Goal: Information Seeking & Learning: Learn about a topic

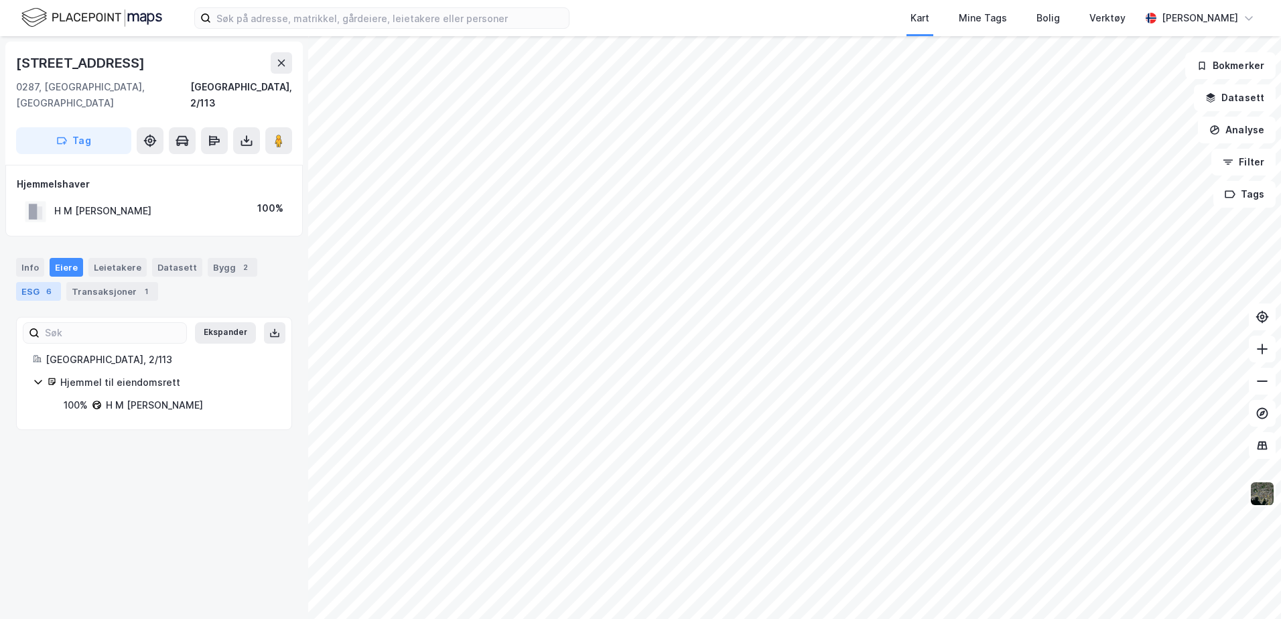
click at [44, 285] on div "6" at bounding box center [48, 291] width 13 height 13
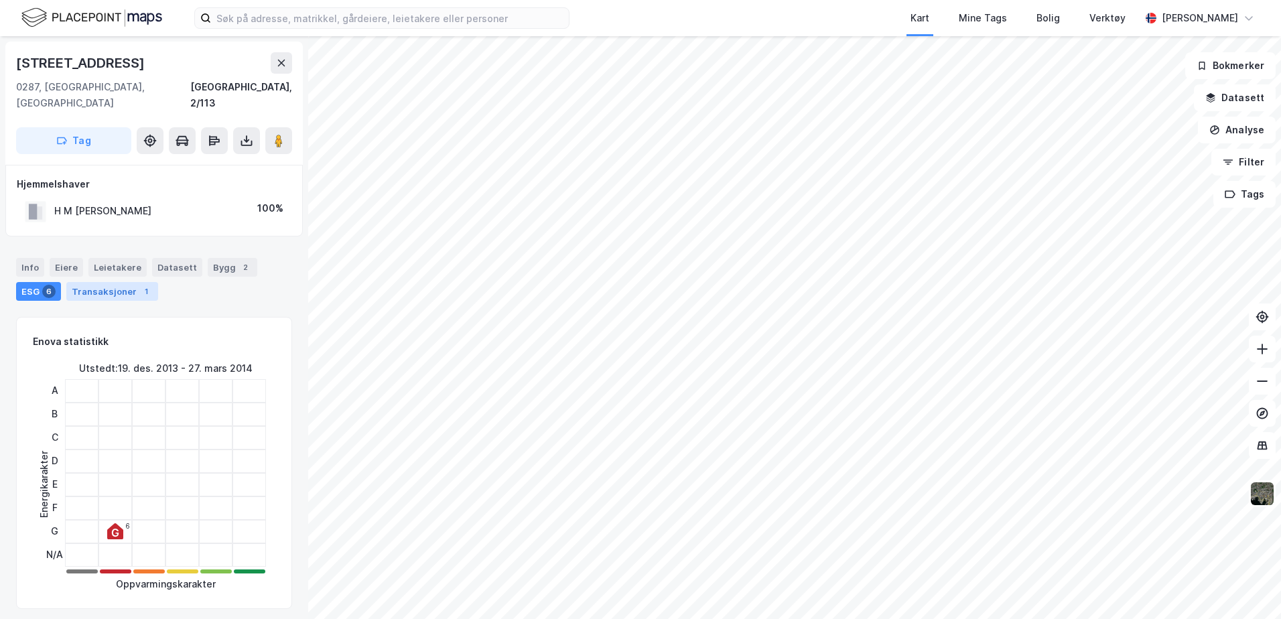
click at [88, 282] on div "Transaksjoner 1" at bounding box center [112, 291] width 92 height 19
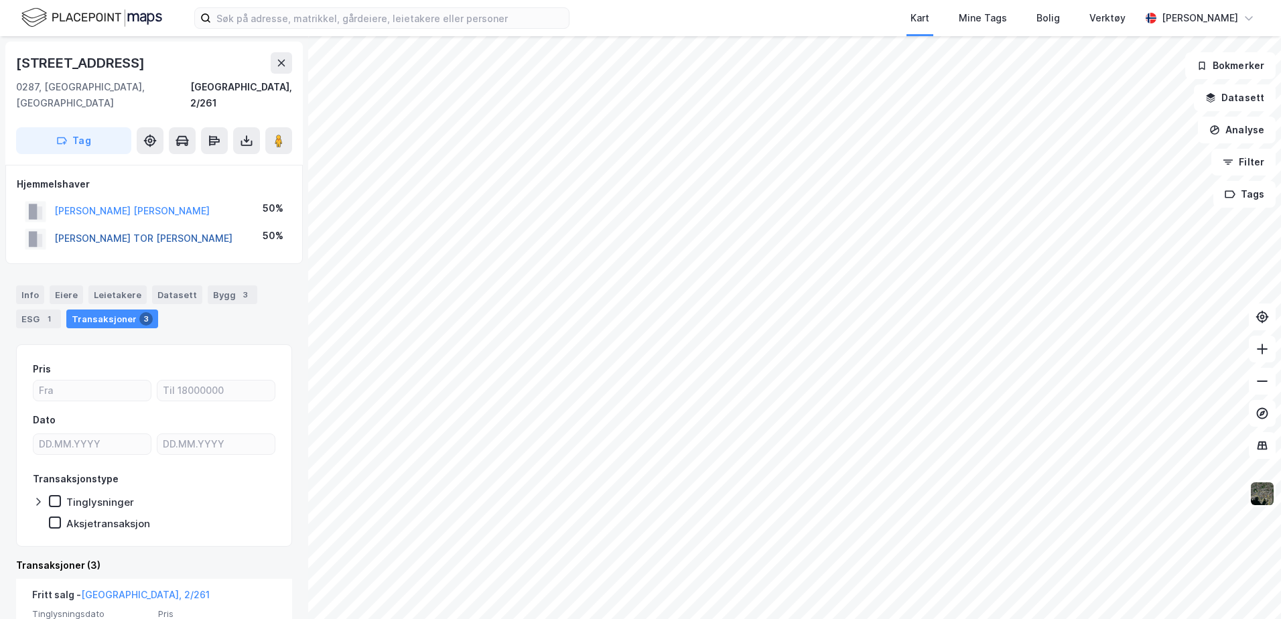
click at [0, 0] on button "[PERSON_NAME] TOR [PERSON_NAME]" at bounding box center [0, 0] width 0 height 0
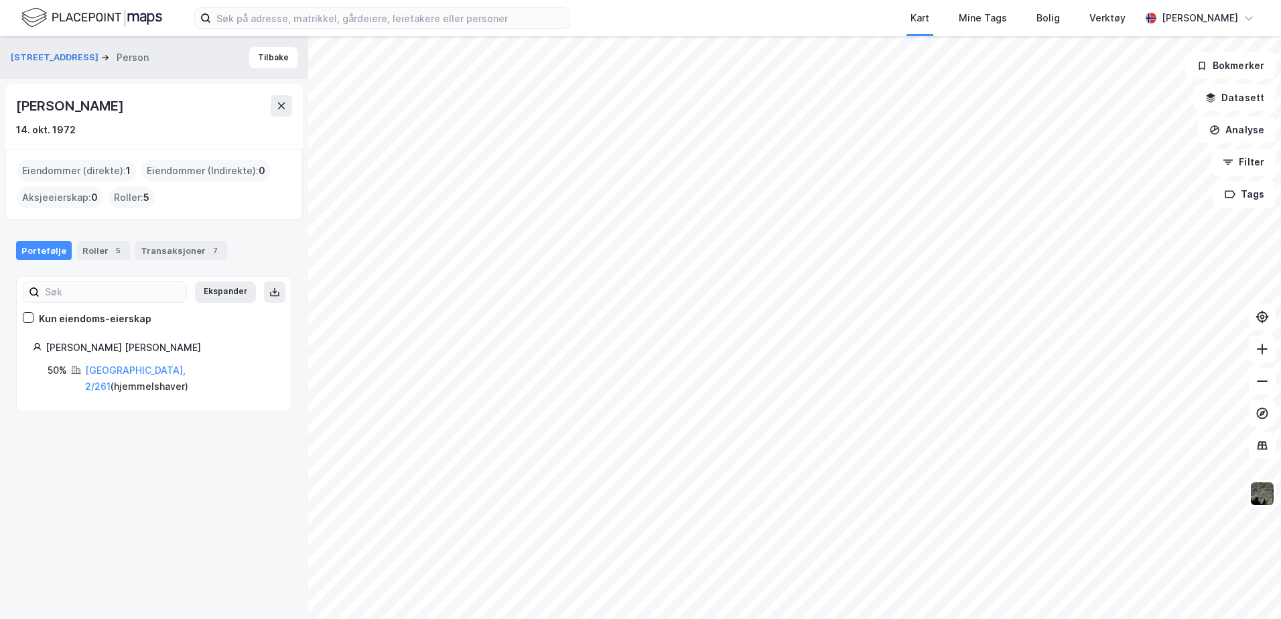
click at [130, 194] on div "Roller : 5" at bounding box center [132, 197] width 46 height 21
click at [142, 195] on div "Roller : 5" at bounding box center [132, 197] width 46 height 21
click at [93, 254] on div "Roller 5" at bounding box center [103, 250] width 53 height 19
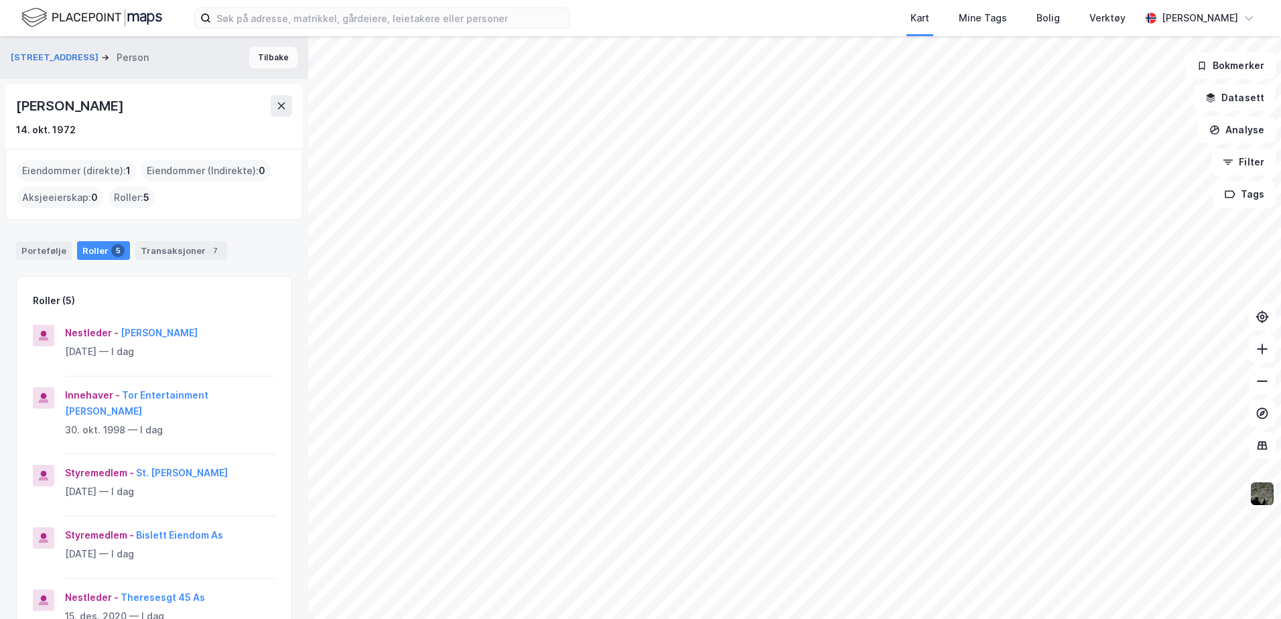
click at [267, 56] on button "Tilbake" at bounding box center [273, 57] width 48 height 21
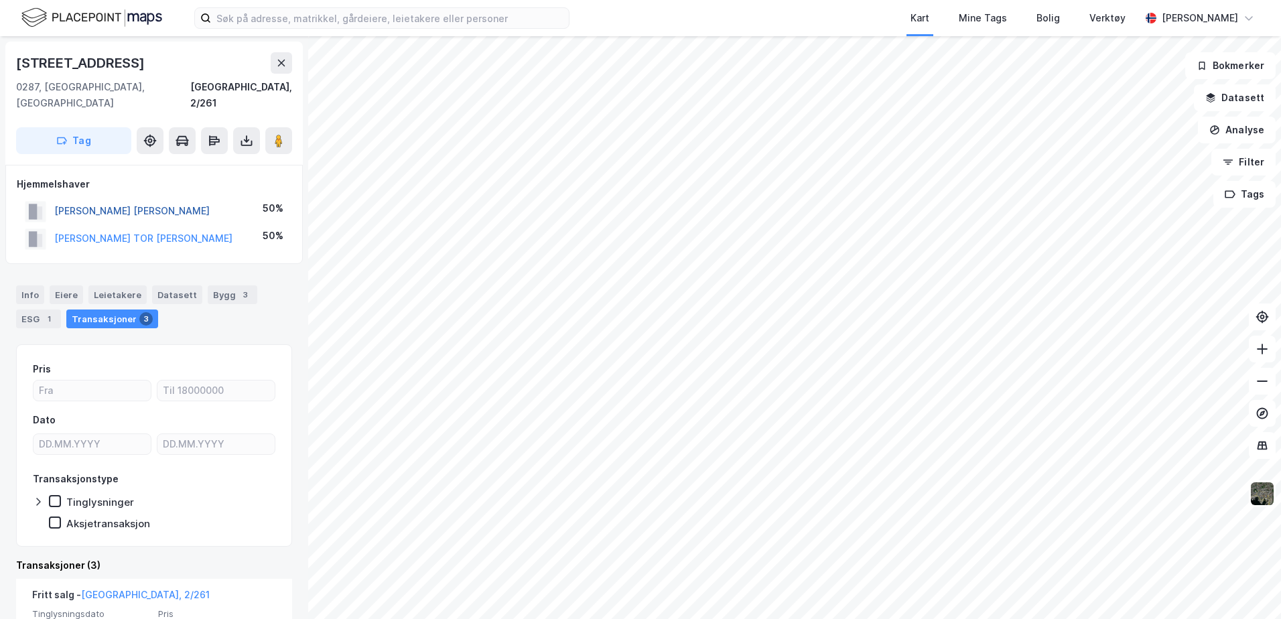
click at [0, 0] on button "[PERSON_NAME] [PERSON_NAME]" at bounding box center [0, 0] width 0 height 0
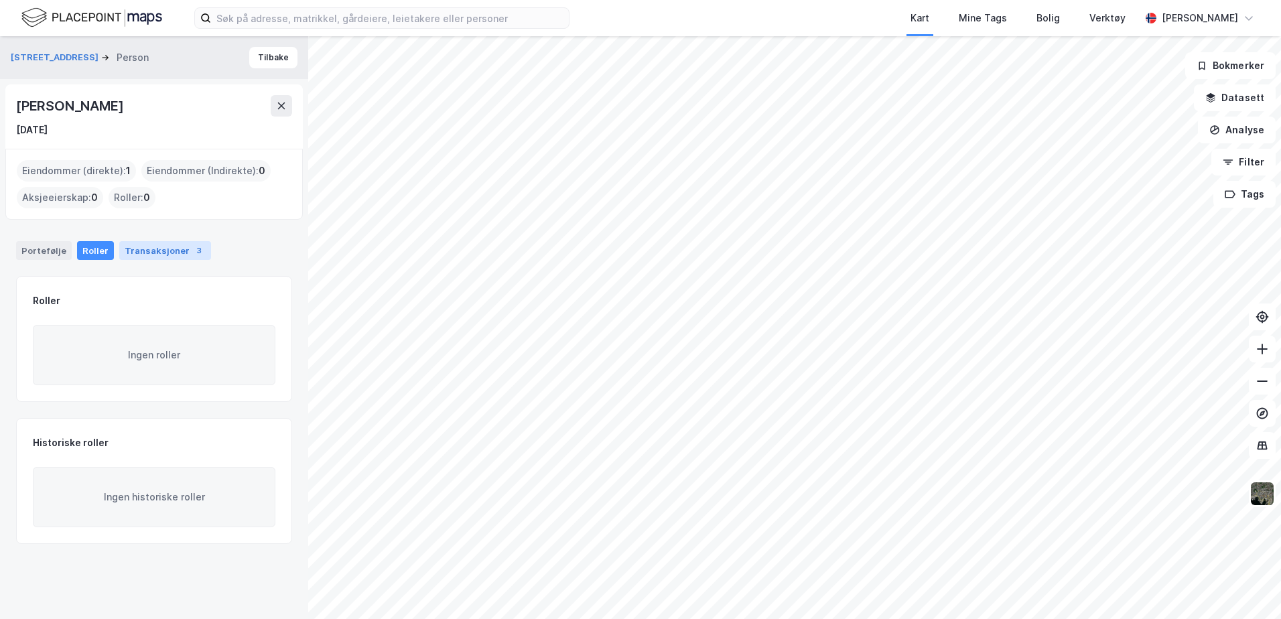
click at [165, 250] on div "Transaksjoner 3" at bounding box center [165, 250] width 92 height 19
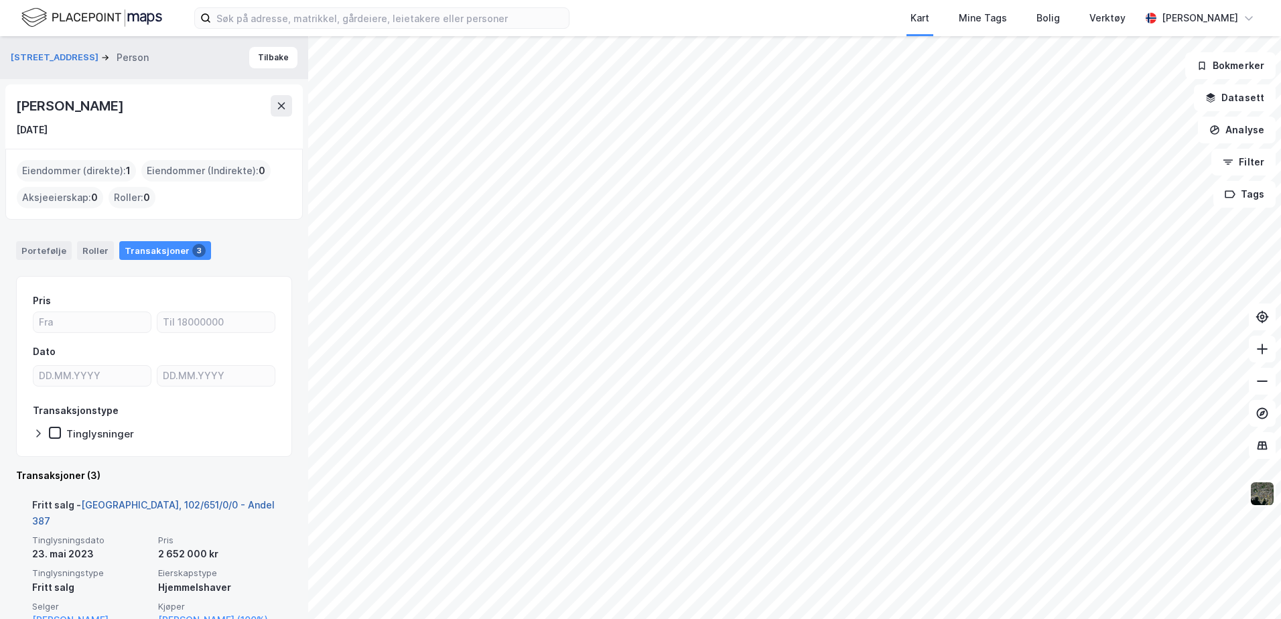
click at [189, 503] on link "[GEOGRAPHIC_DATA], 102/651/0/0 - Andel 387" at bounding box center [153, 512] width 243 height 27
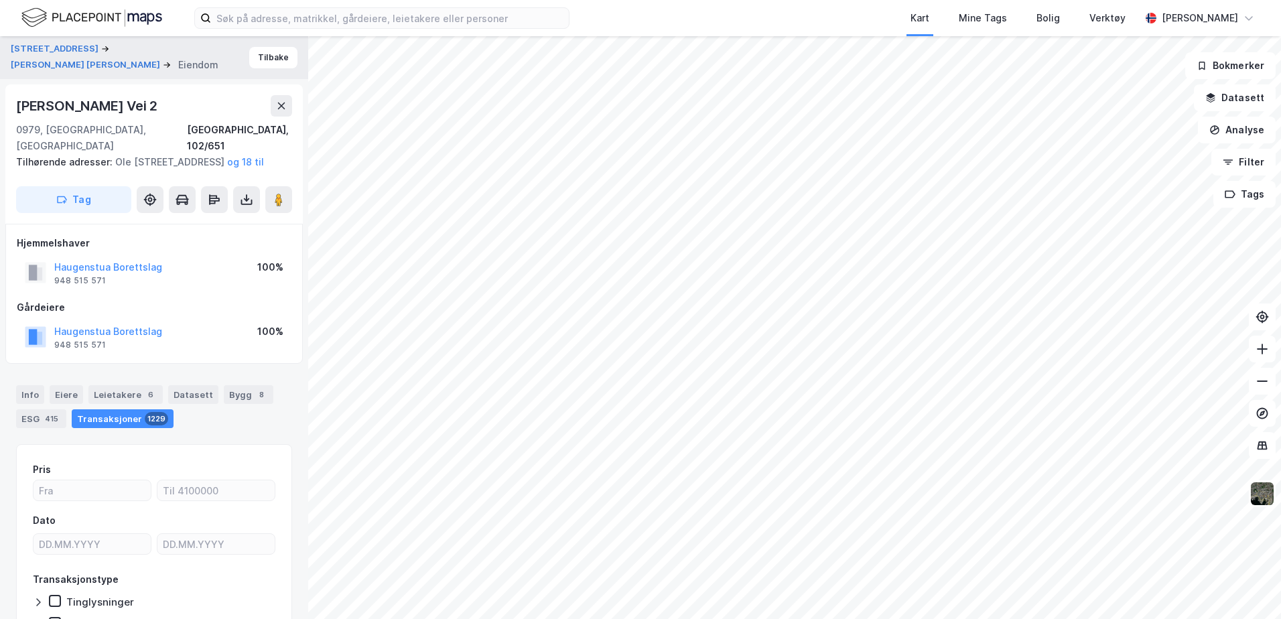
scroll to position [1, 0]
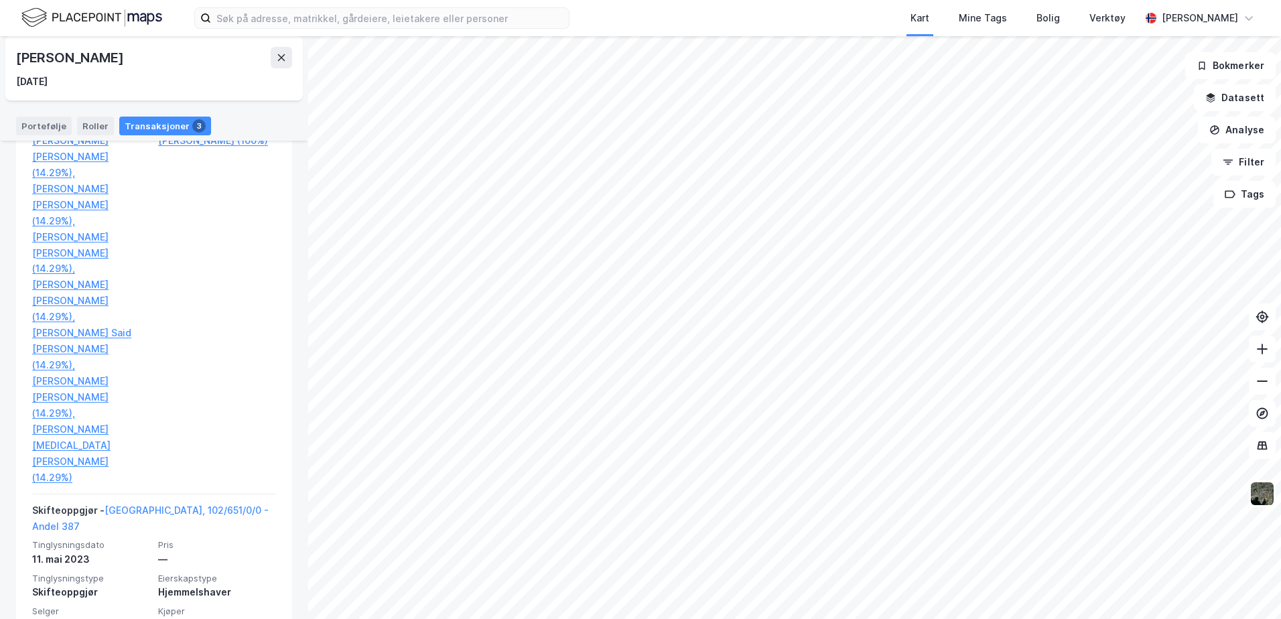
scroll to position [478, 0]
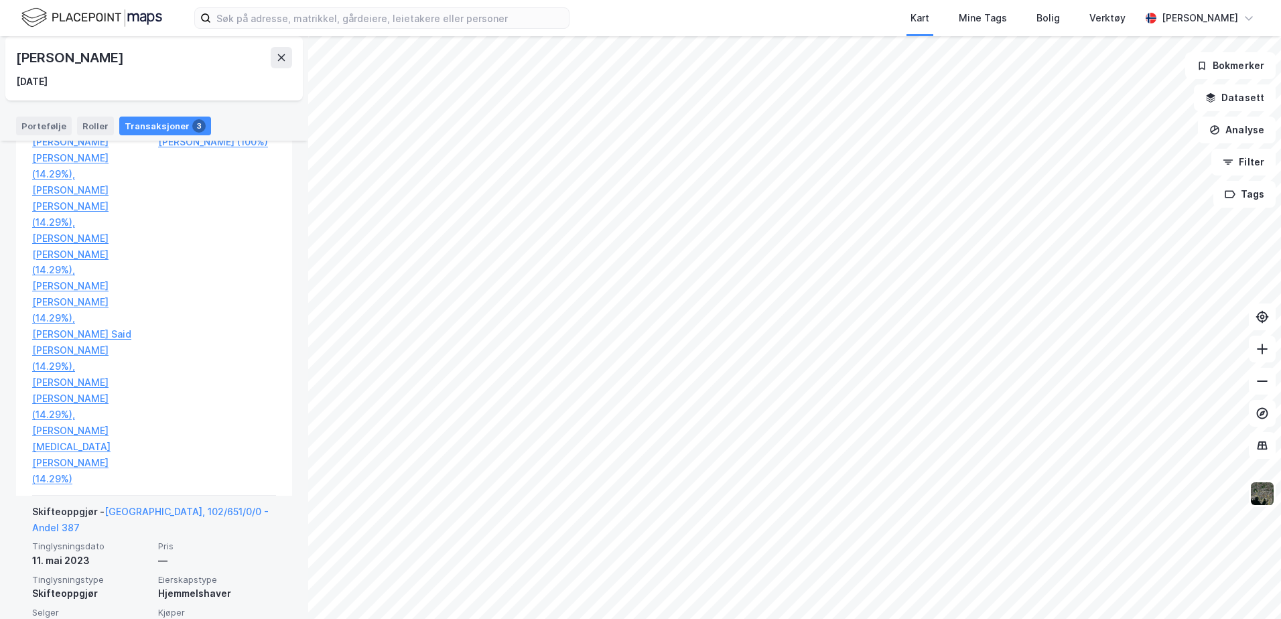
click at [92, 618] on link "[PERSON_NAME] (100%)" at bounding box center [91, 627] width 118 height 16
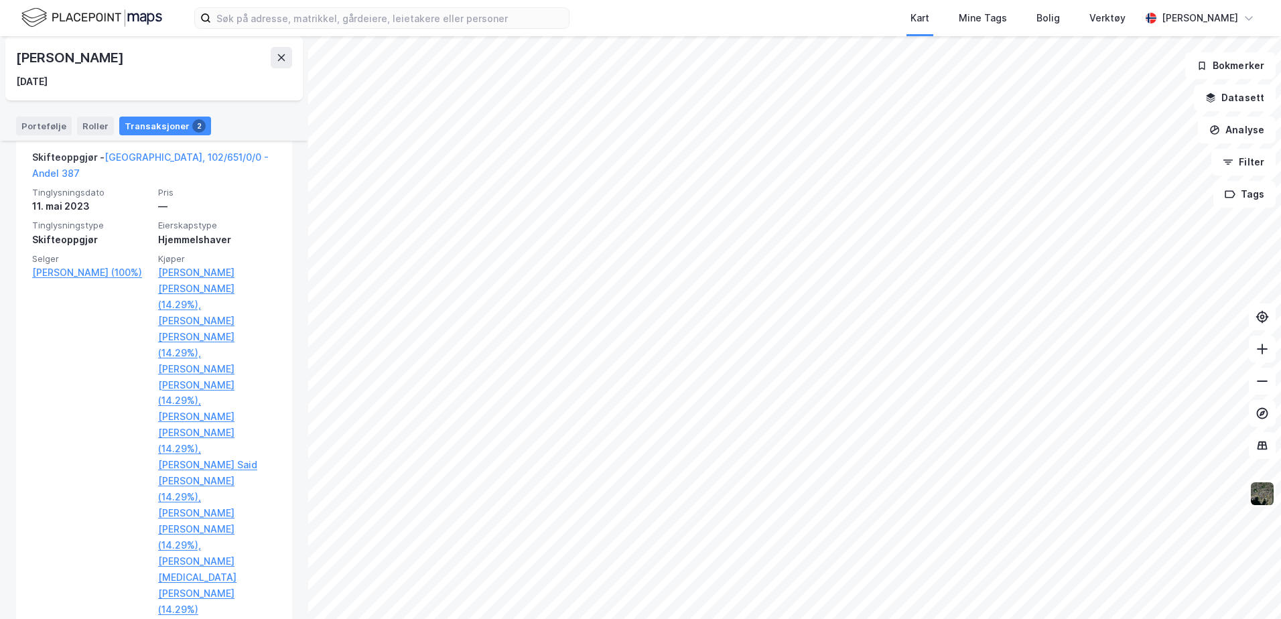
scroll to position [358, 0]
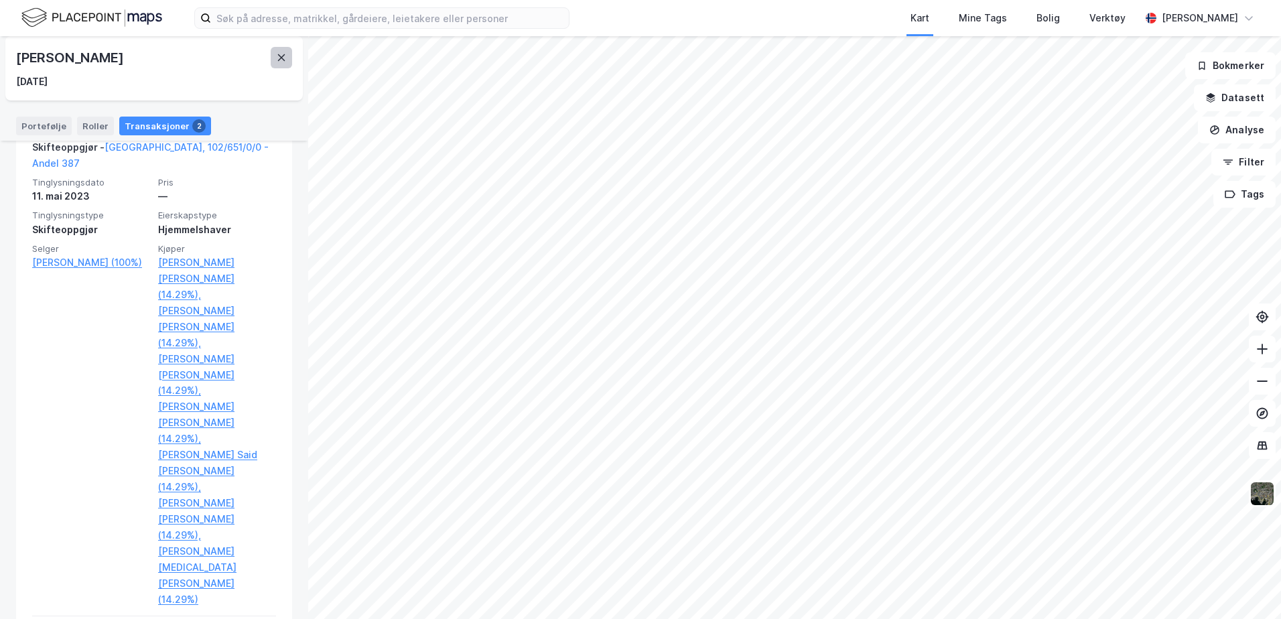
click at [278, 56] on icon at bounding box center [281, 57] width 11 height 11
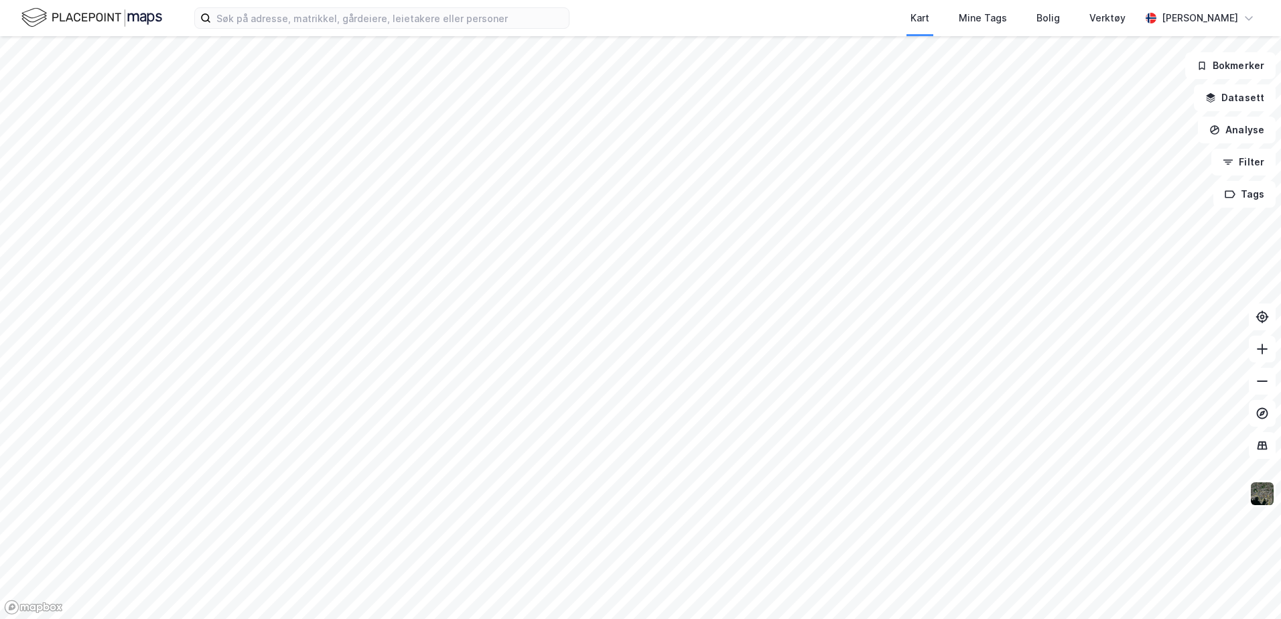
click at [208, 0] on html "Kart Mine Tags [PERSON_NAME] Verktøy [PERSON_NAME] Bokmerker Datasett Analyse F…" at bounding box center [640, 309] width 1281 height 619
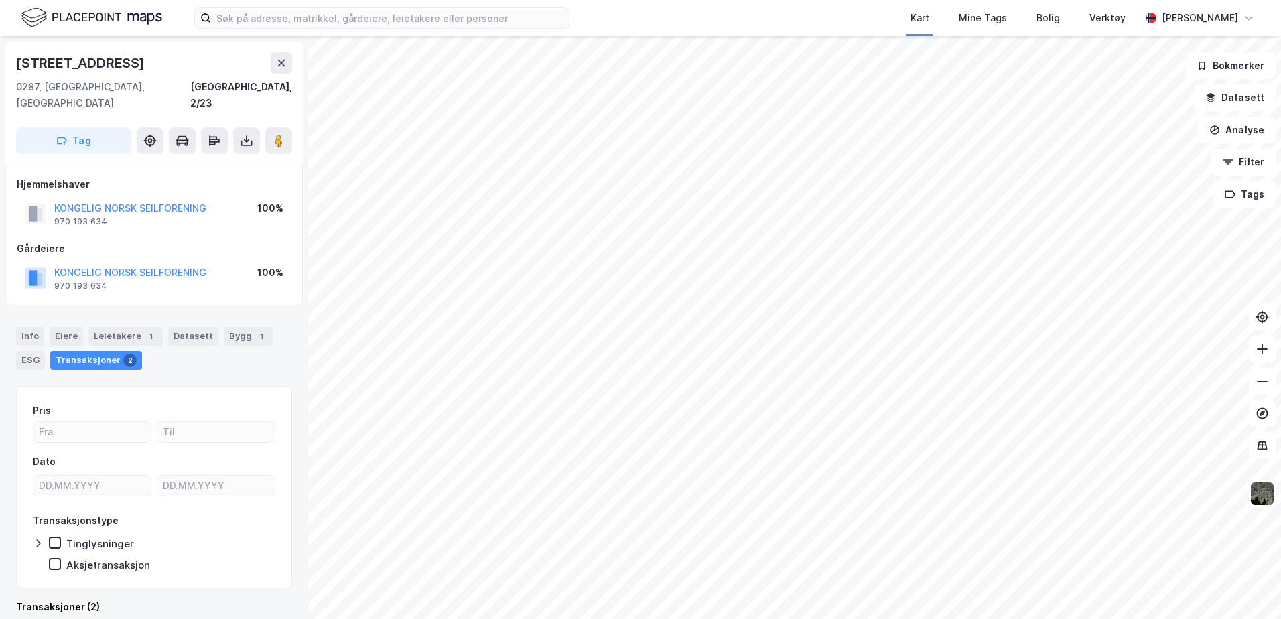
scroll to position [1, 0]
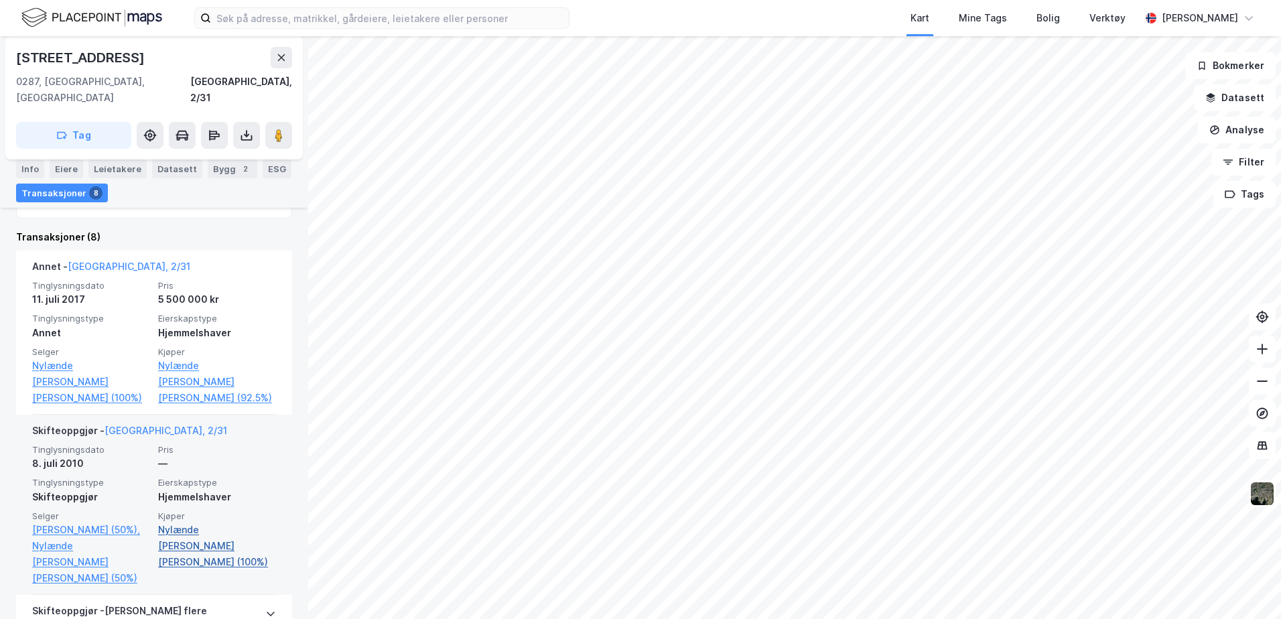
scroll to position [302, 0]
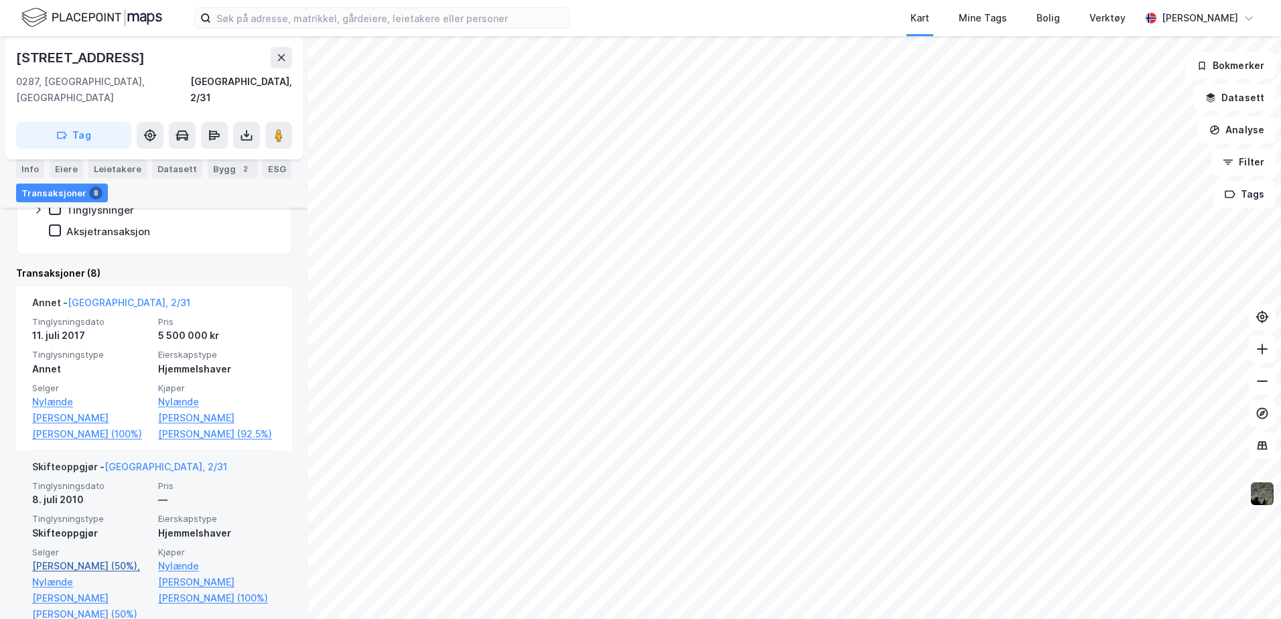
click at [75, 558] on link "[PERSON_NAME] (50%)," at bounding box center [91, 566] width 118 height 16
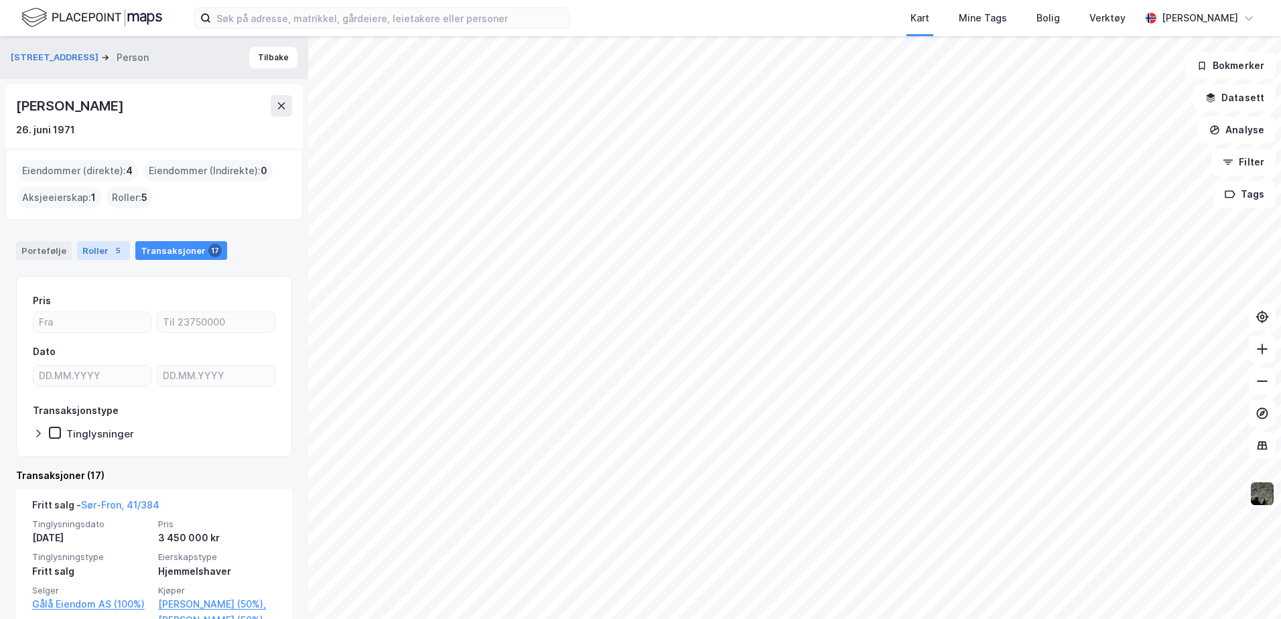
click at [105, 247] on div "Roller 5" at bounding box center [103, 250] width 53 height 19
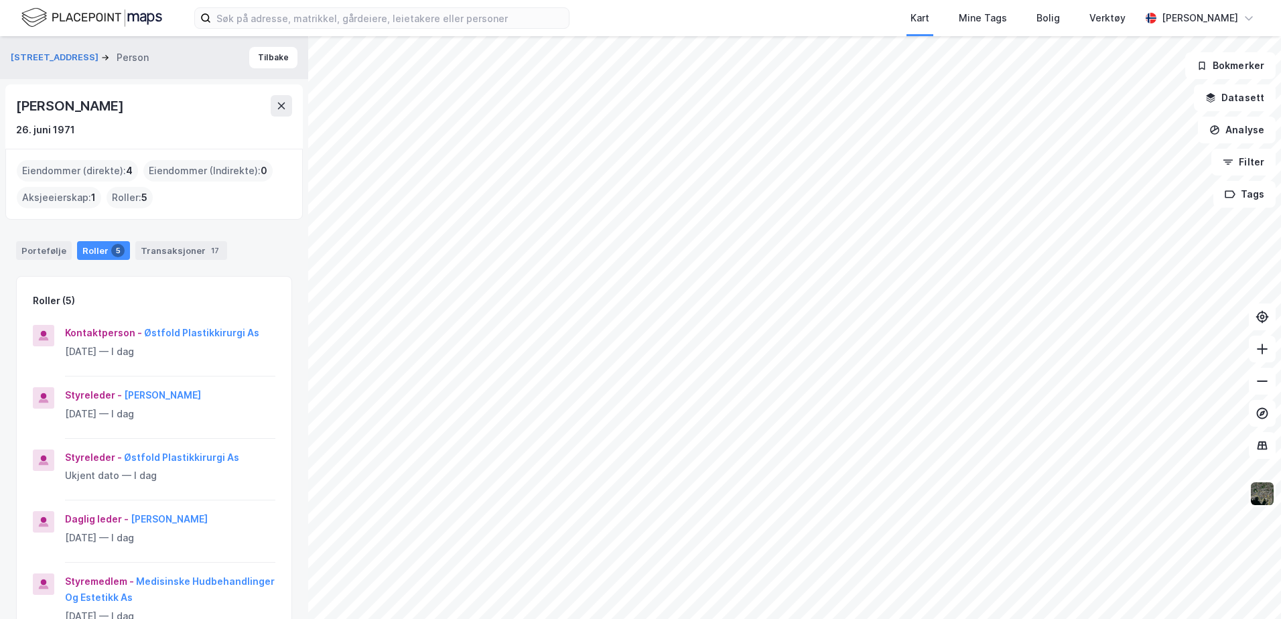
click at [150, 23] on img at bounding box center [91, 17] width 141 height 23
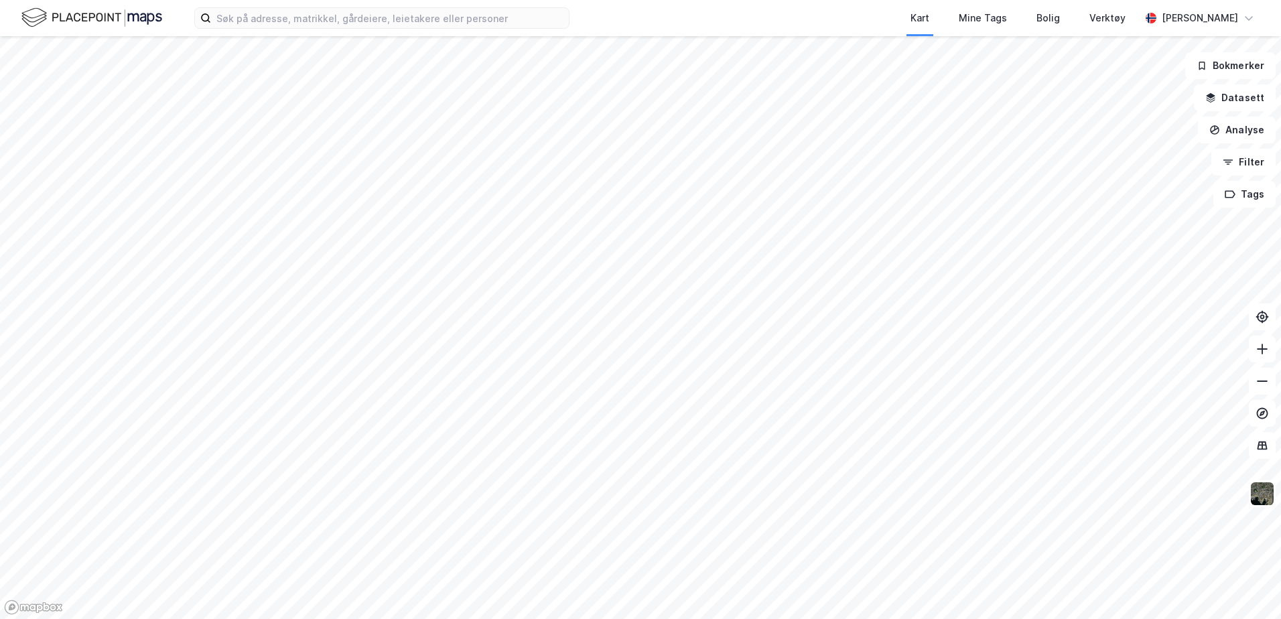
click at [0, 369] on html "Kart Mine Tags [PERSON_NAME] Verktøy [PERSON_NAME] Bokmerker Datasett Analyse F…" at bounding box center [640, 309] width 1281 height 619
click at [1280, 135] on html "Kart Mine Tags [PERSON_NAME] Verktøy [PERSON_NAME] Bokmerker Datasett Analyse F…" at bounding box center [640, 309] width 1281 height 619
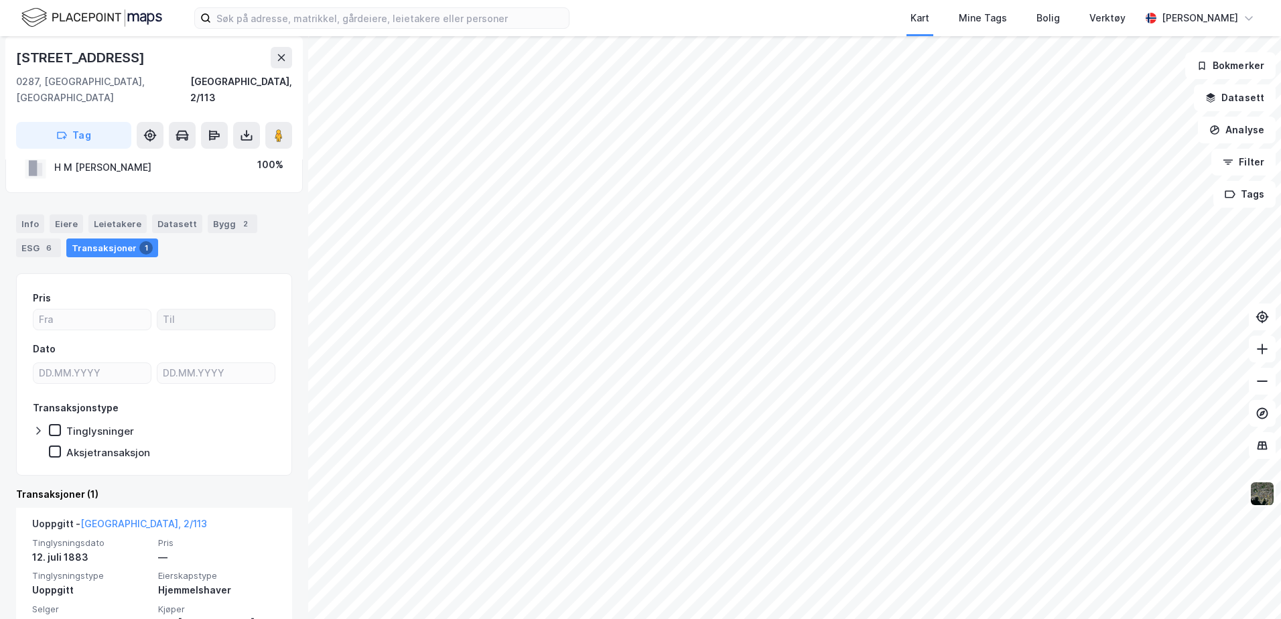
scroll to position [64, 0]
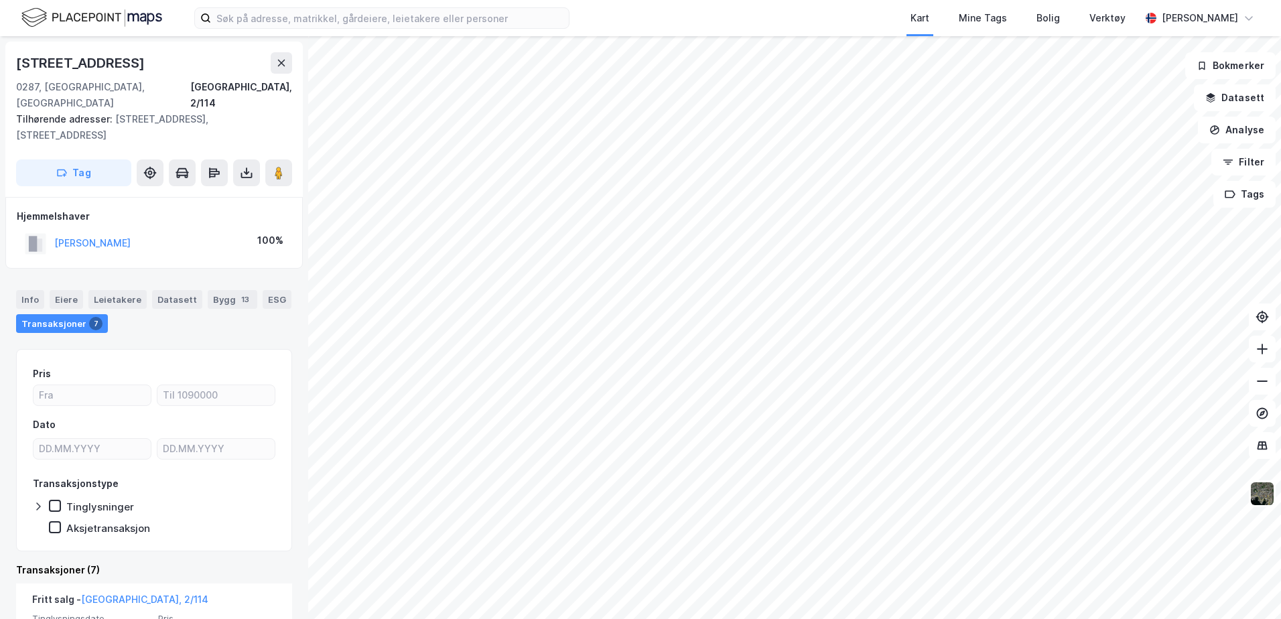
click at [812, 9] on div "Kart Mine Tags [PERSON_NAME] Verktøy [PERSON_NAME] [STREET_ADDRESS], 2/114 Tilh…" at bounding box center [640, 309] width 1281 height 619
click at [632, 0] on html "Kart Mine Tags [PERSON_NAME] Verktøy [PERSON_NAME] [STREET_ADDRESS], 2/114 Tilh…" at bounding box center [640, 309] width 1281 height 619
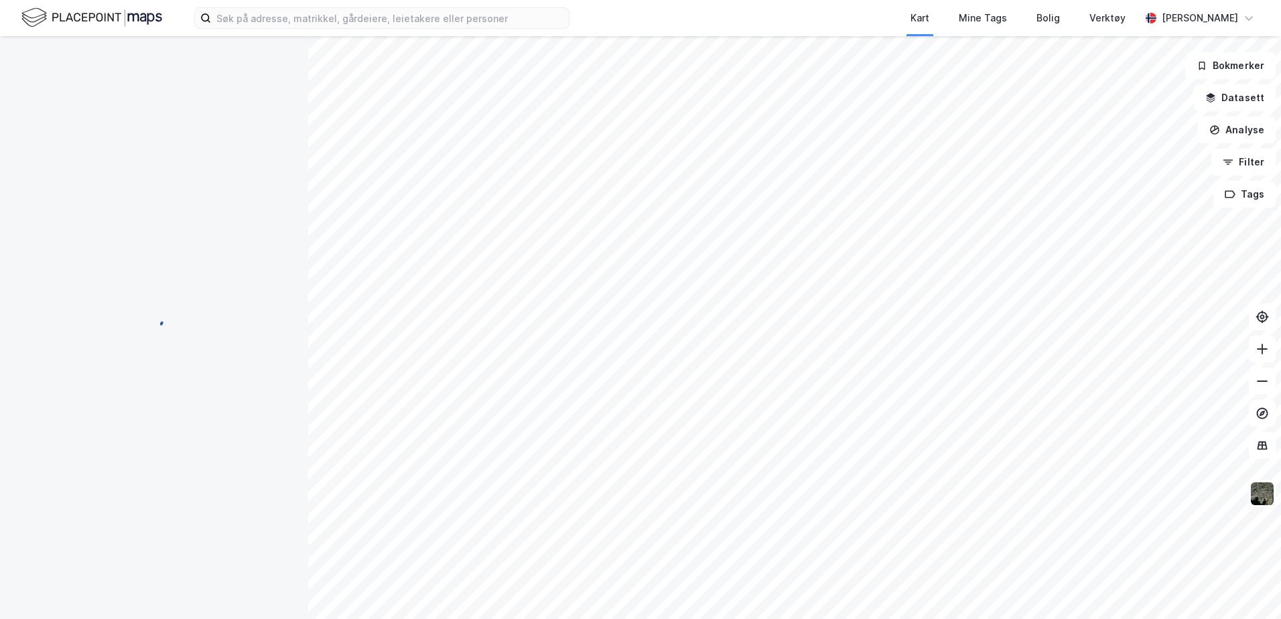
scroll to position [2, 0]
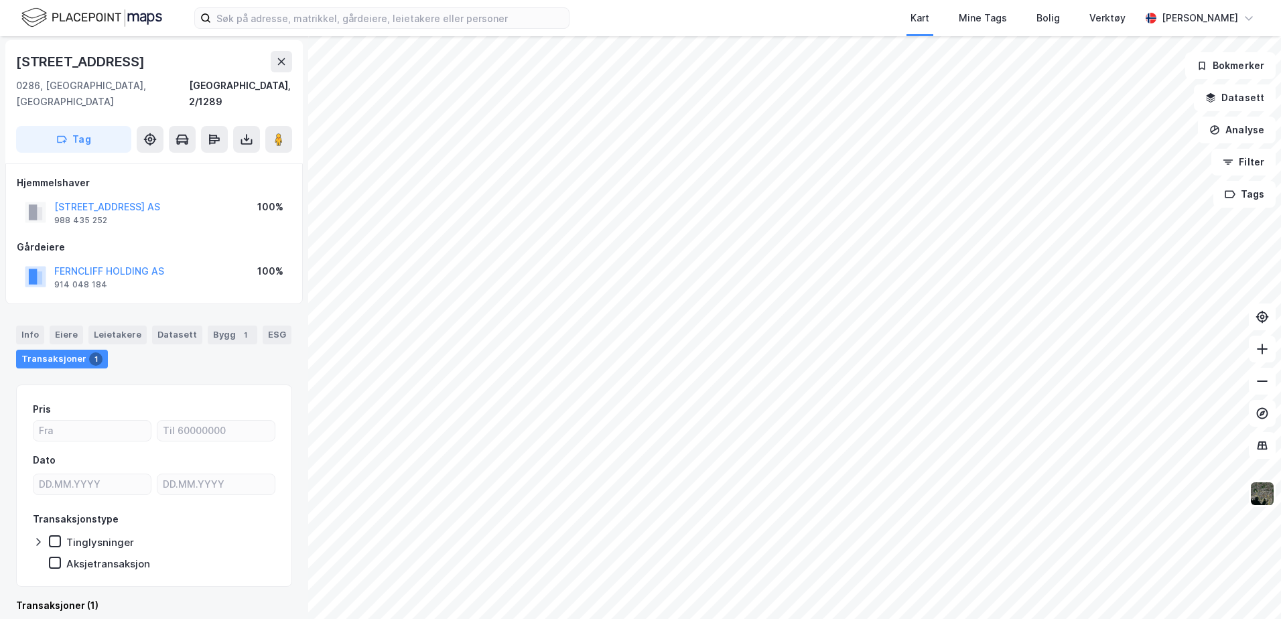
scroll to position [1, 0]
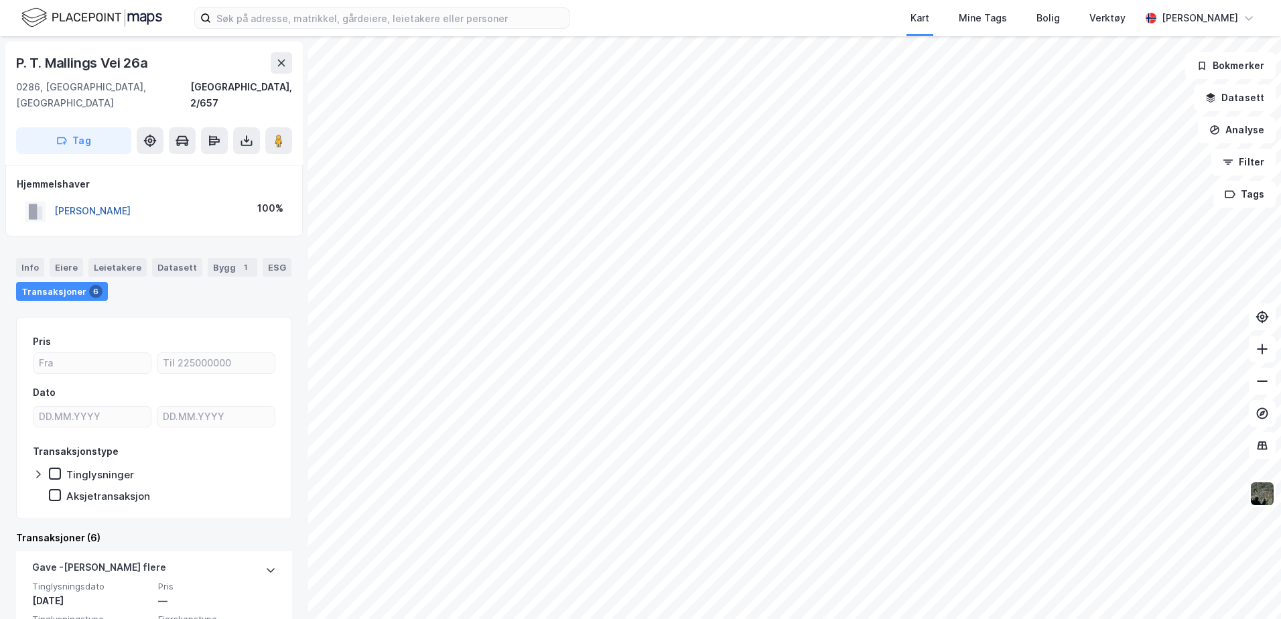
click at [0, 0] on button "[PERSON_NAME]" at bounding box center [0, 0] width 0 height 0
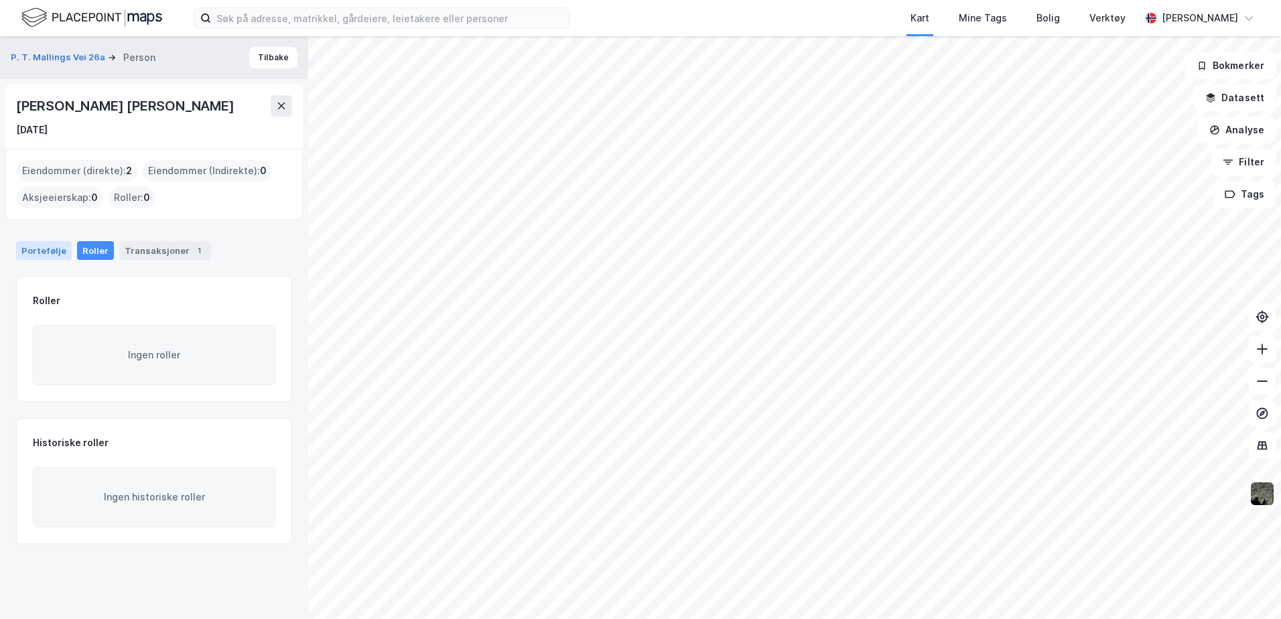
click at [44, 247] on div "Portefølje" at bounding box center [44, 250] width 56 height 19
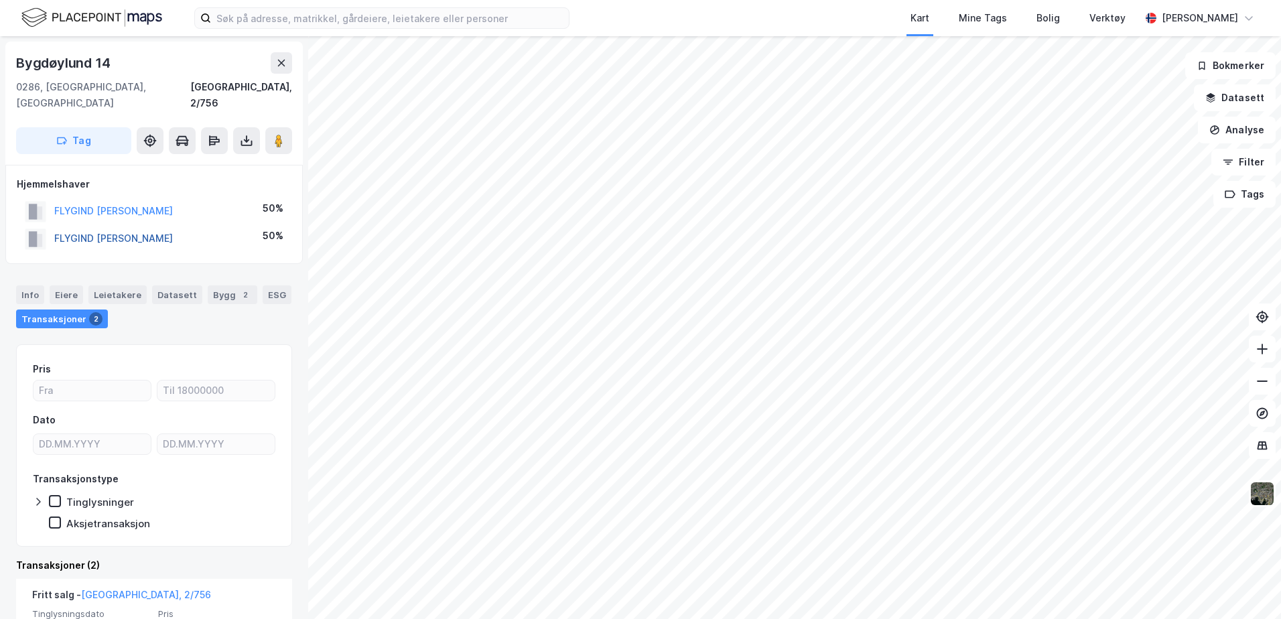
click at [0, 0] on button "FLYGIND [PERSON_NAME]" at bounding box center [0, 0] width 0 height 0
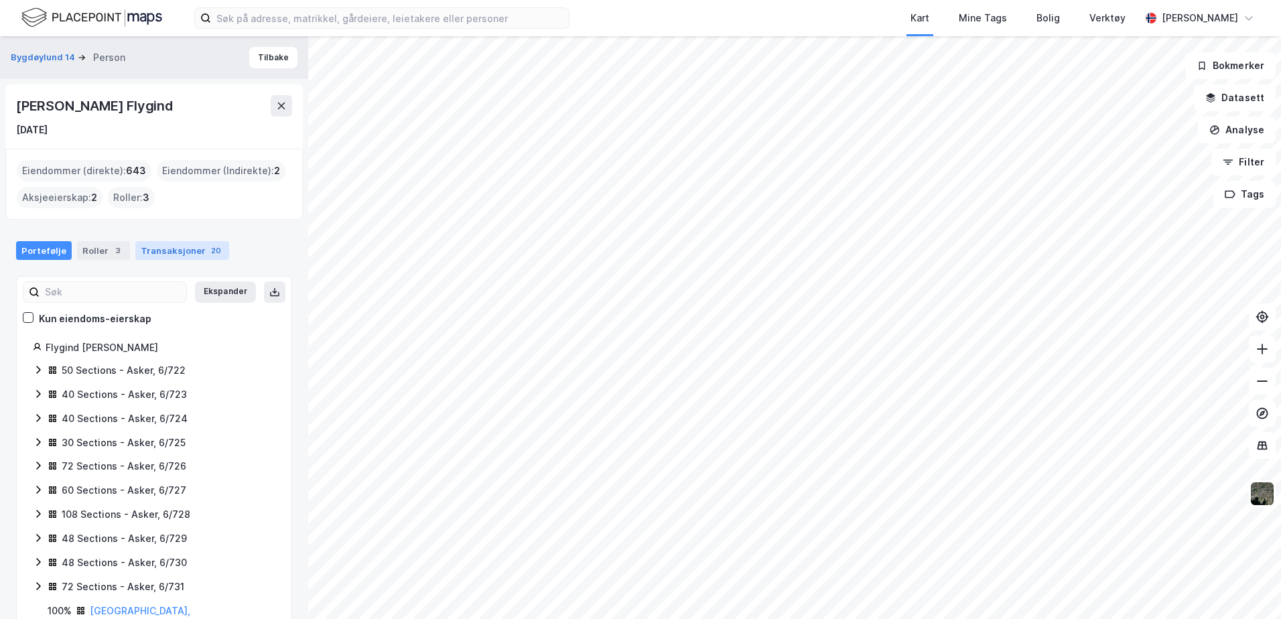
click at [180, 248] on div "Transaksjoner 20" at bounding box center [182, 250] width 94 height 19
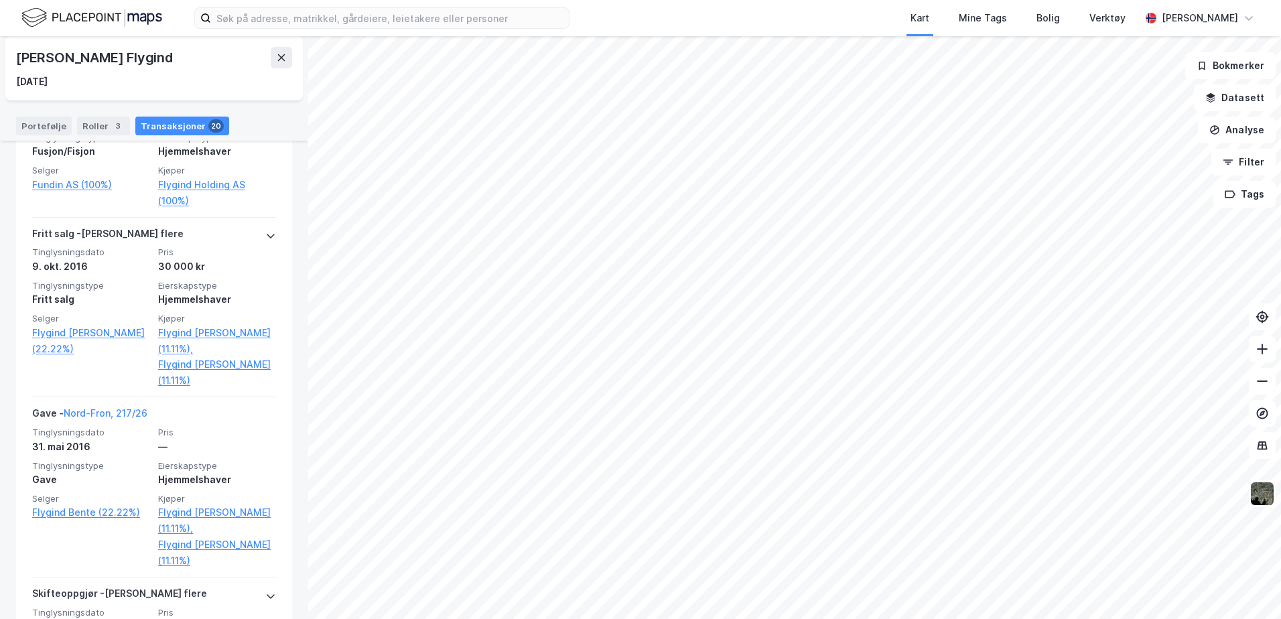
scroll to position [1809, 0]
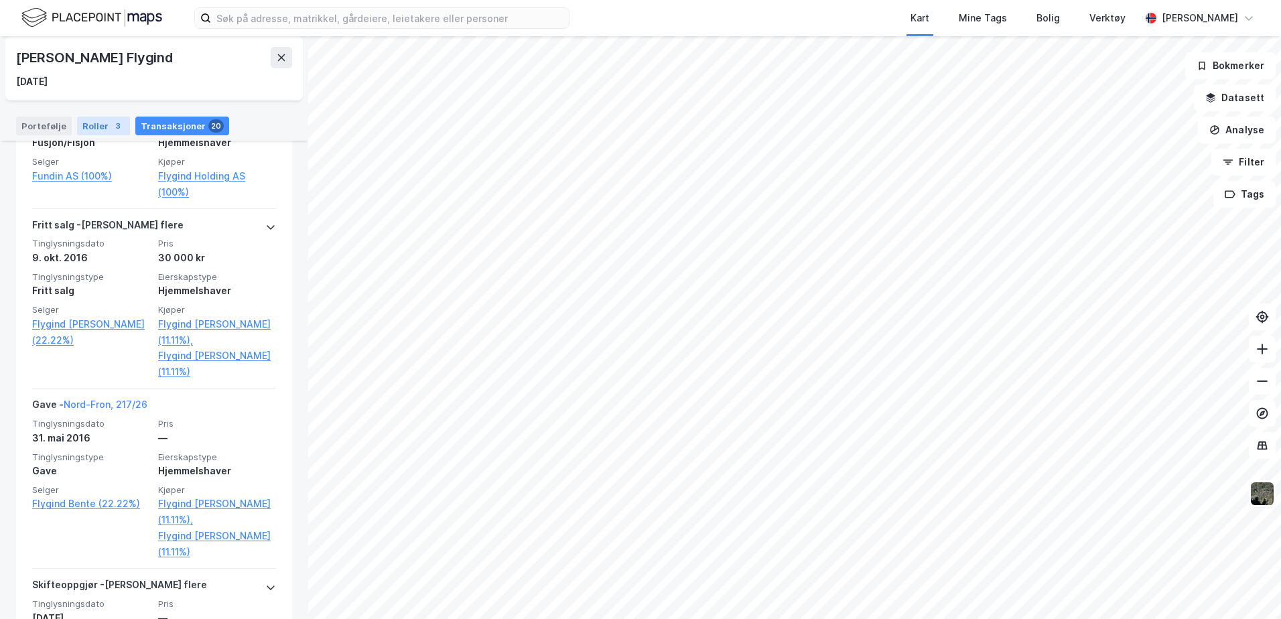
click at [94, 127] on div "Roller 3" at bounding box center [103, 126] width 53 height 19
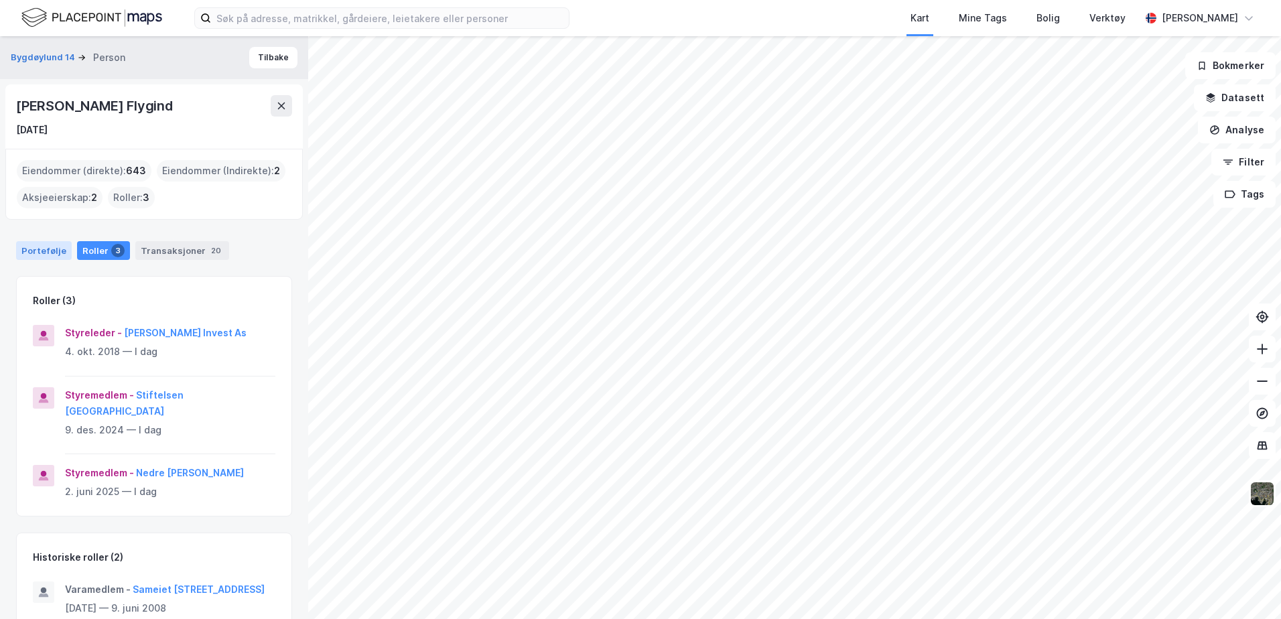
click at [42, 245] on div "Portefølje" at bounding box center [44, 250] width 56 height 19
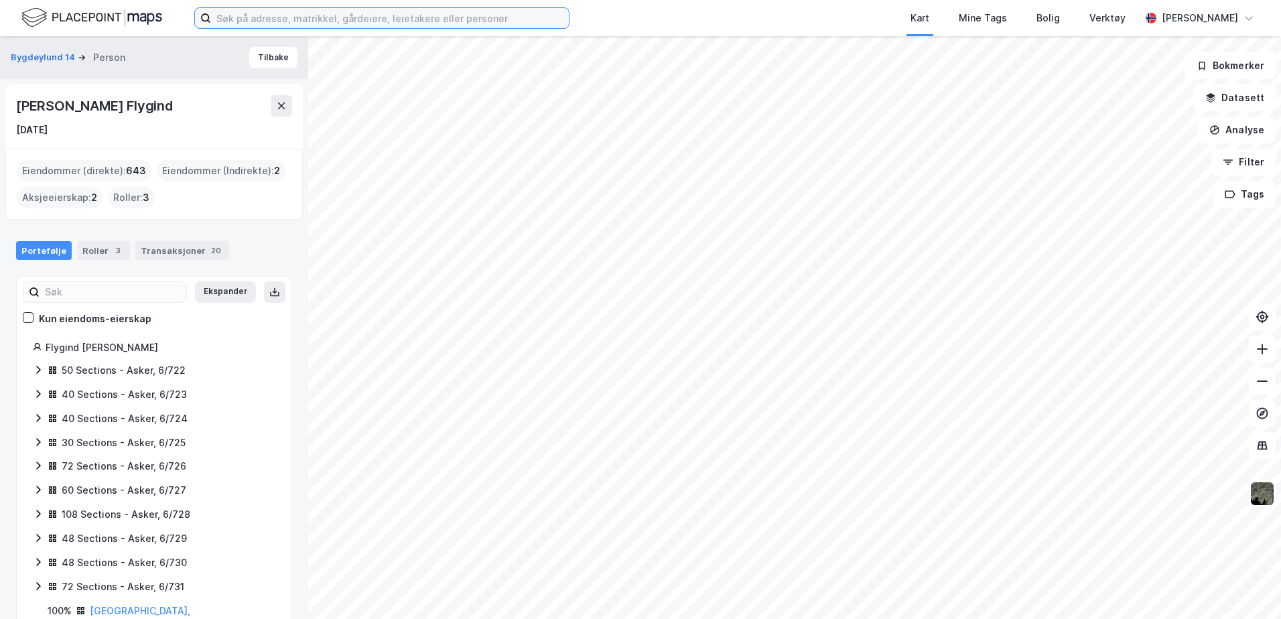
click at [239, 23] on input at bounding box center [390, 18] width 358 height 20
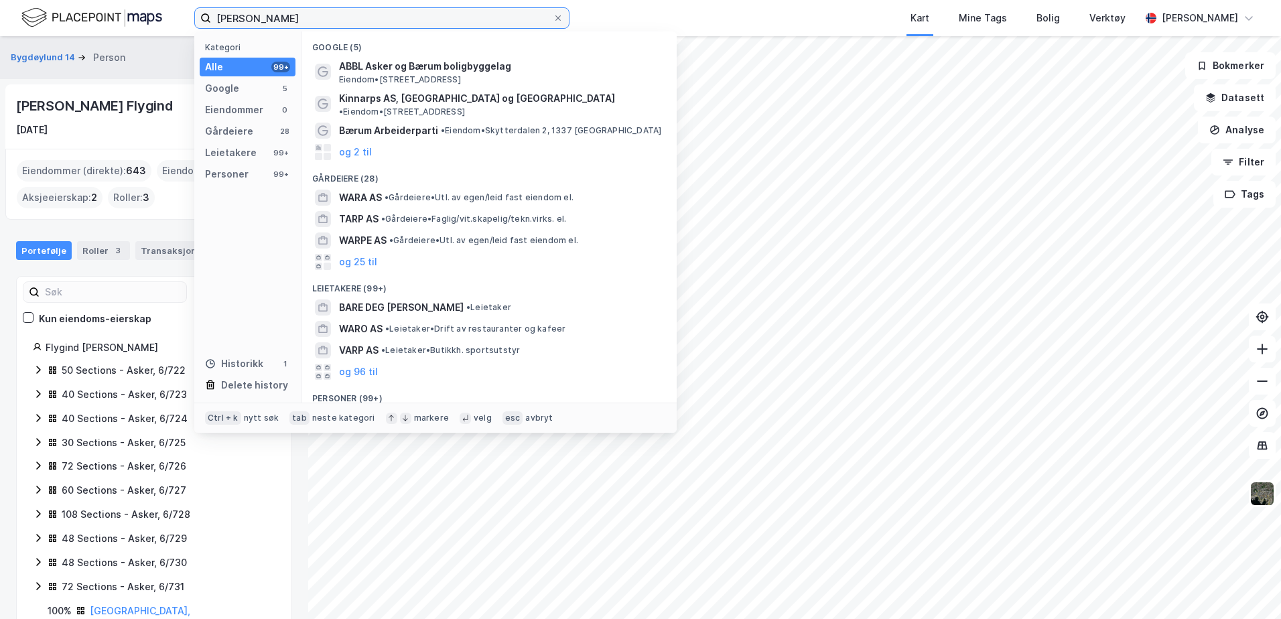
type input "[PERSON_NAME]"
click at [117, 123] on div "[DATE]" at bounding box center [154, 130] width 276 height 16
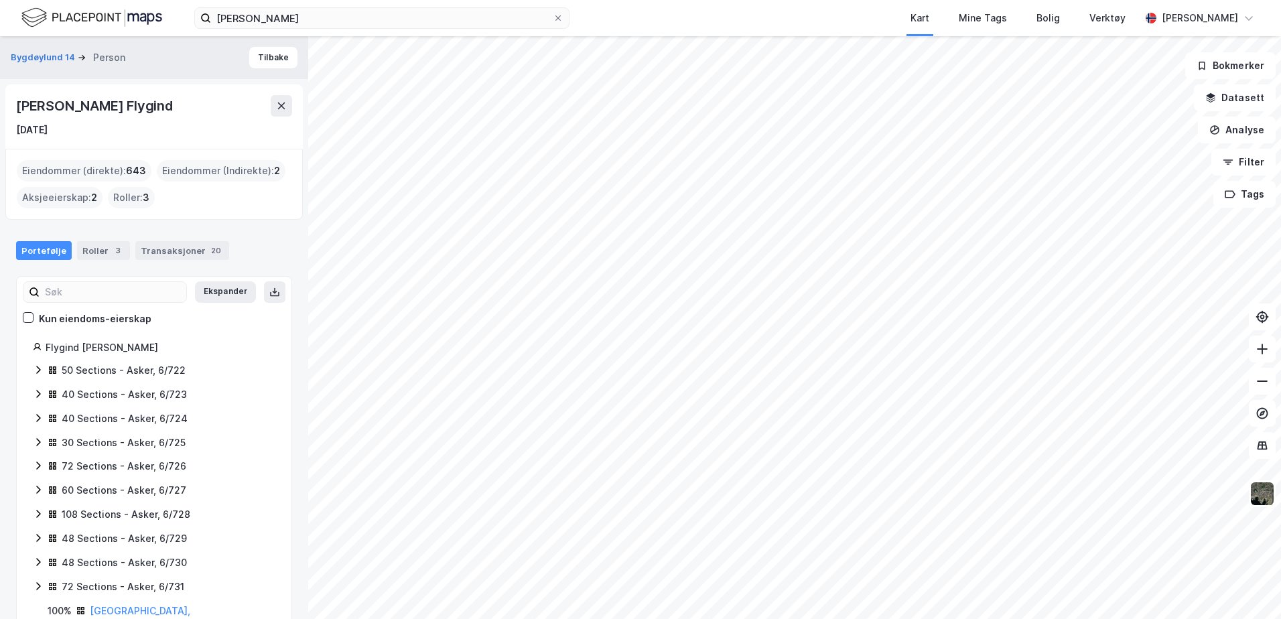
click at [116, 12] on img at bounding box center [91, 17] width 141 height 23
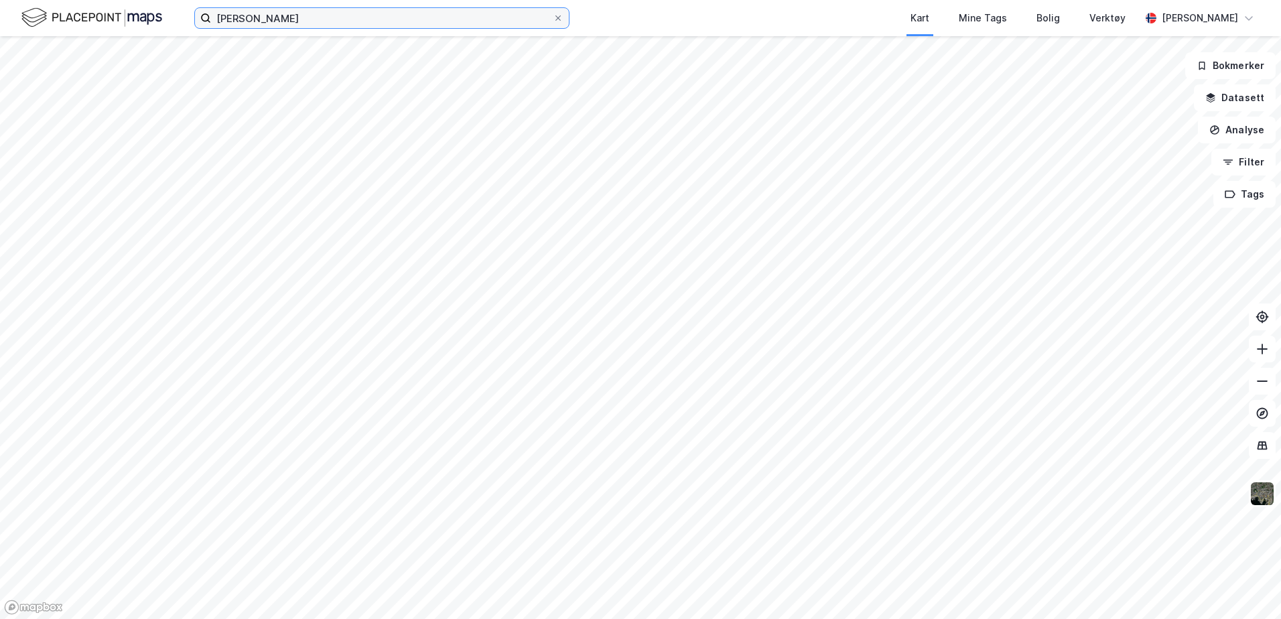
click at [299, 21] on input "[PERSON_NAME]" at bounding box center [382, 18] width 342 height 20
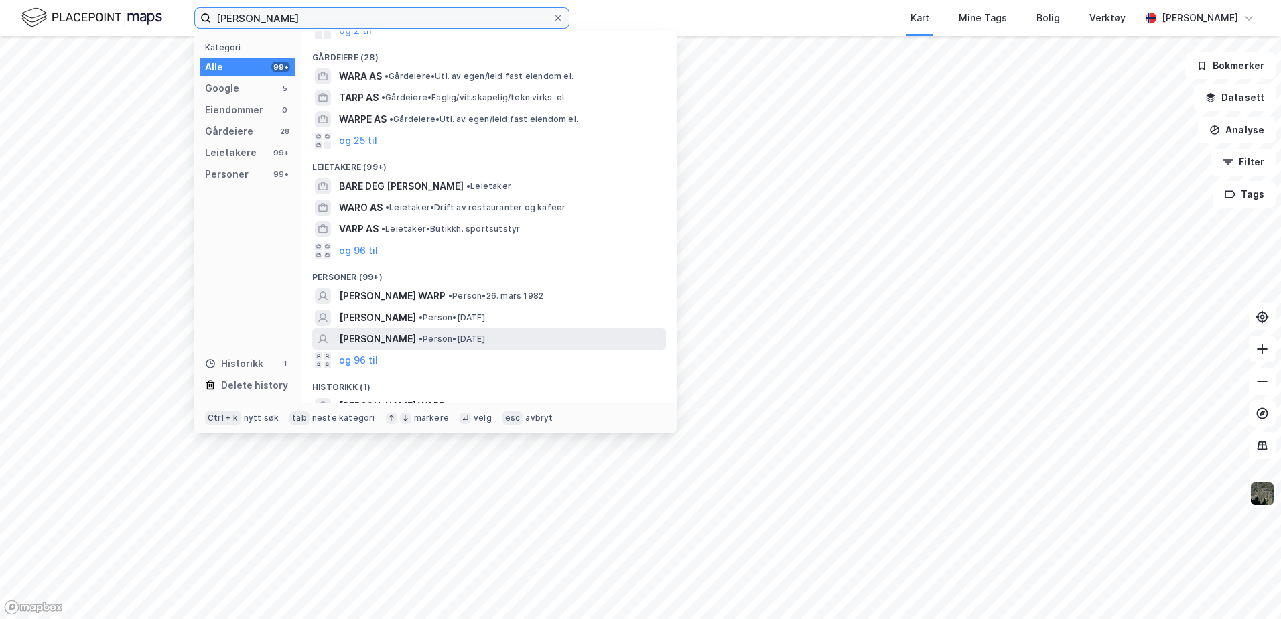
scroll to position [125, 0]
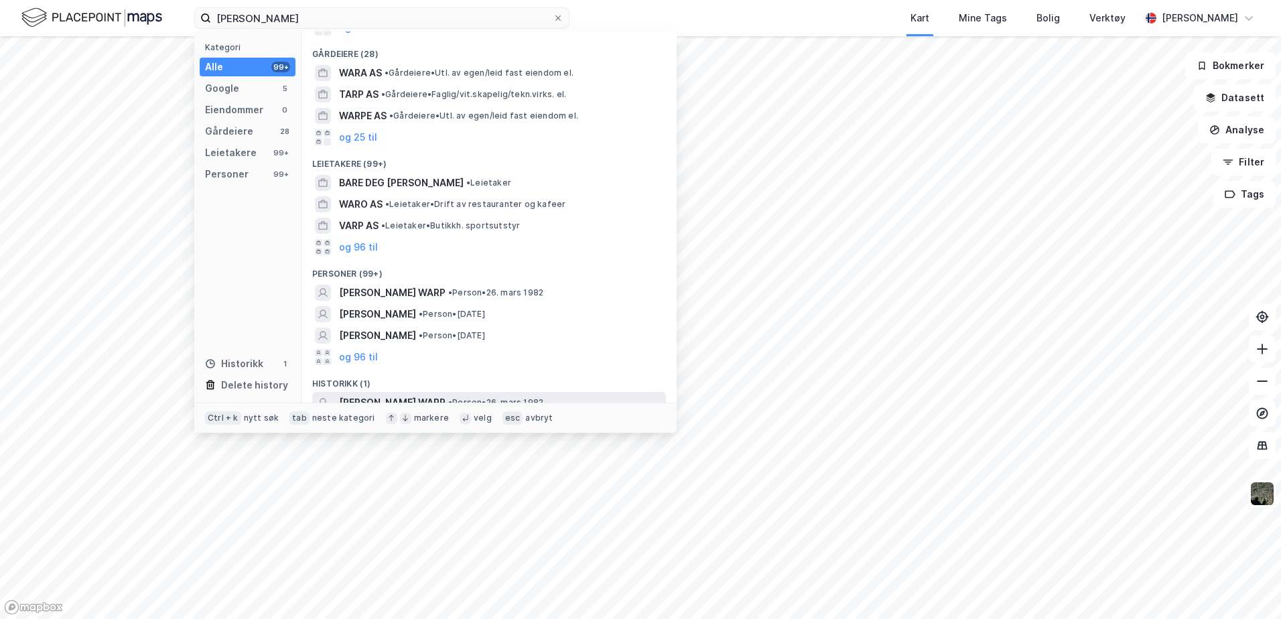
click at [358, 395] on span "[PERSON_NAME] WARP" at bounding box center [392, 403] width 107 height 16
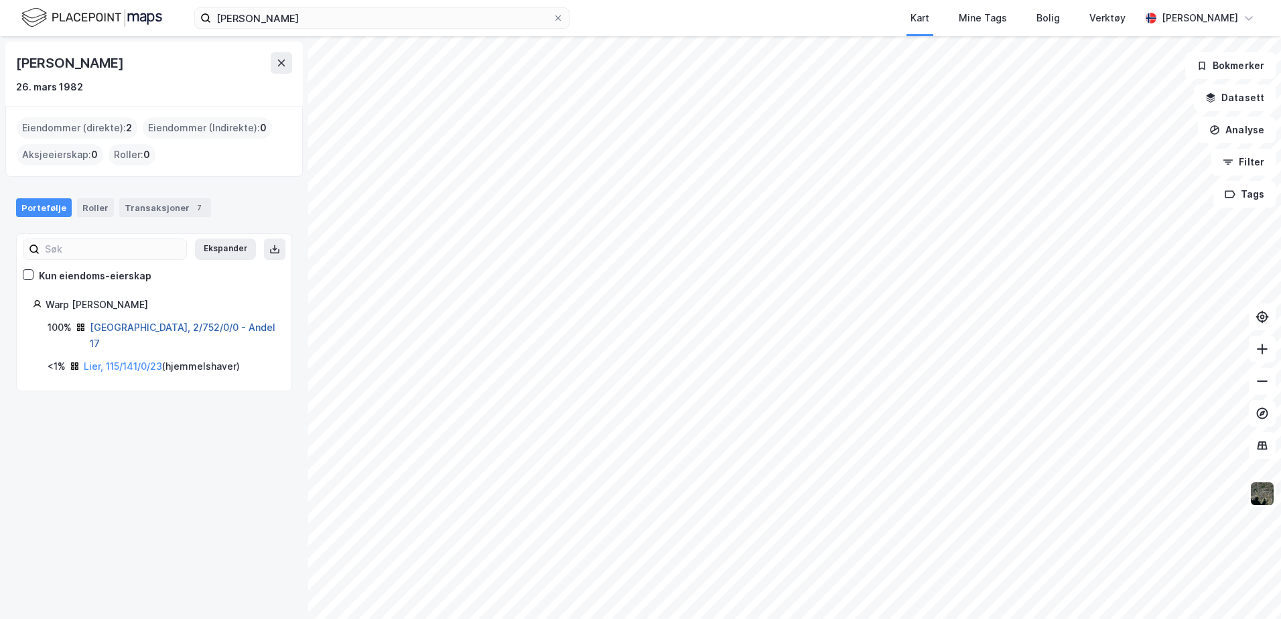
click at [109, 329] on link "[GEOGRAPHIC_DATA], 2/752/0/0 - Andel 17" at bounding box center [183, 335] width 186 height 27
click at [145, 202] on div "Transaksjoner 7" at bounding box center [165, 207] width 92 height 19
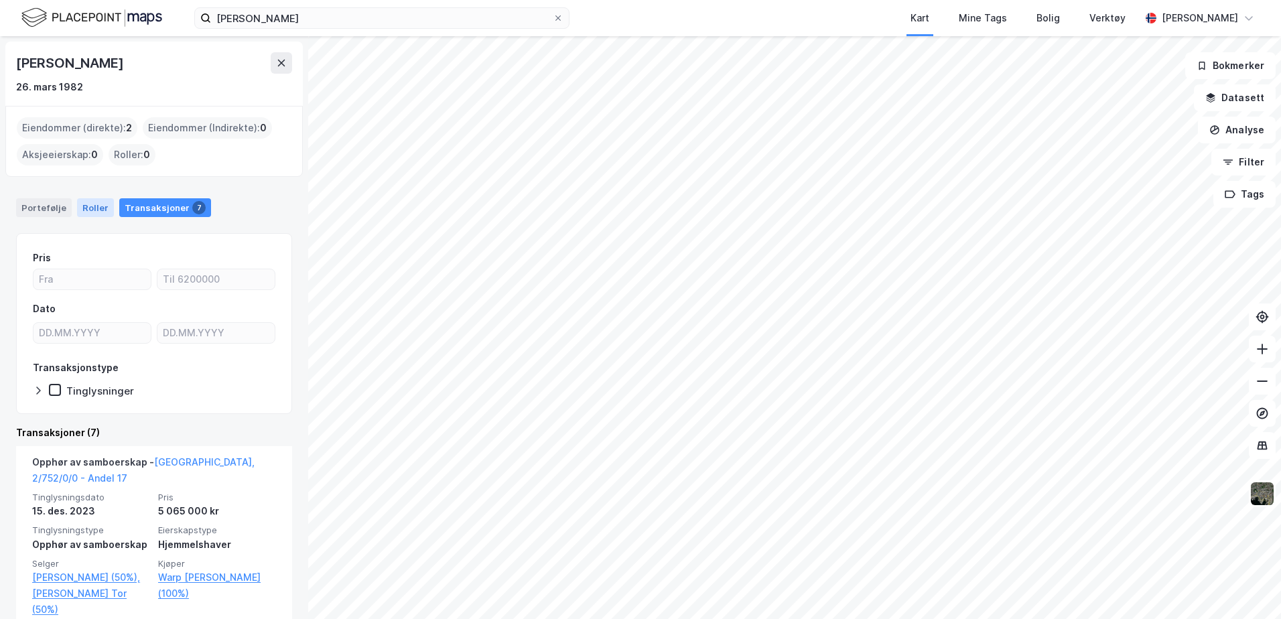
click at [87, 211] on div "Roller" at bounding box center [95, 207] width 37 height 19
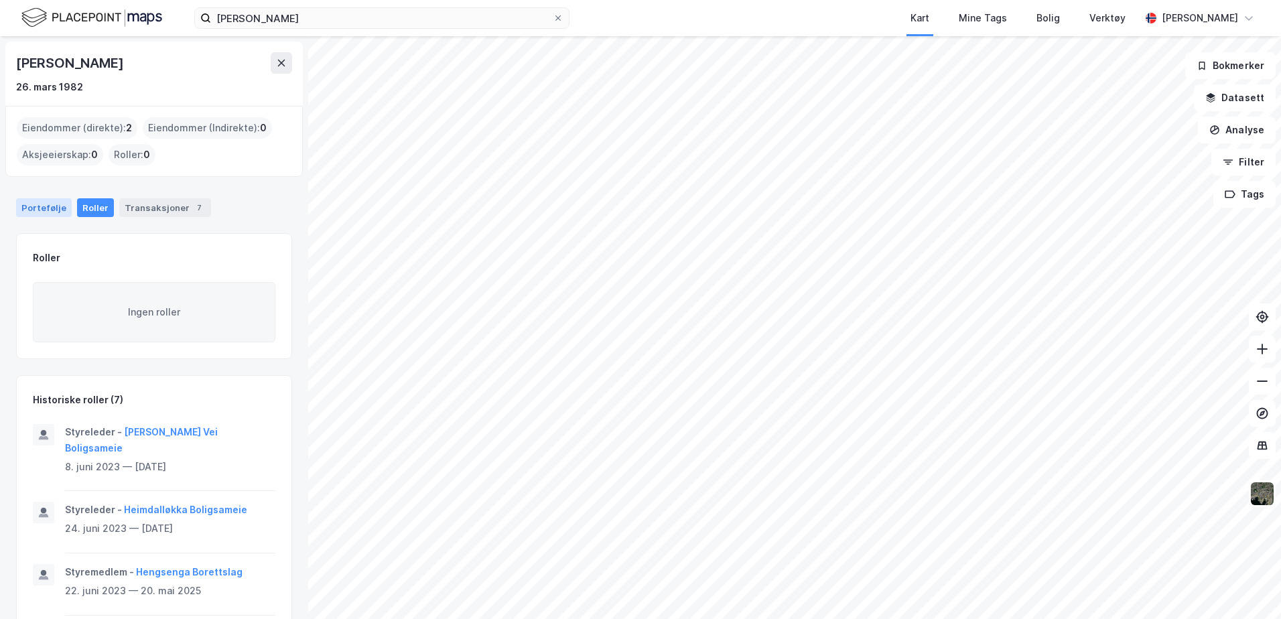
click at [32, 203] on div "Portefølje" at bounding box center [44, 207] width 56 height 19
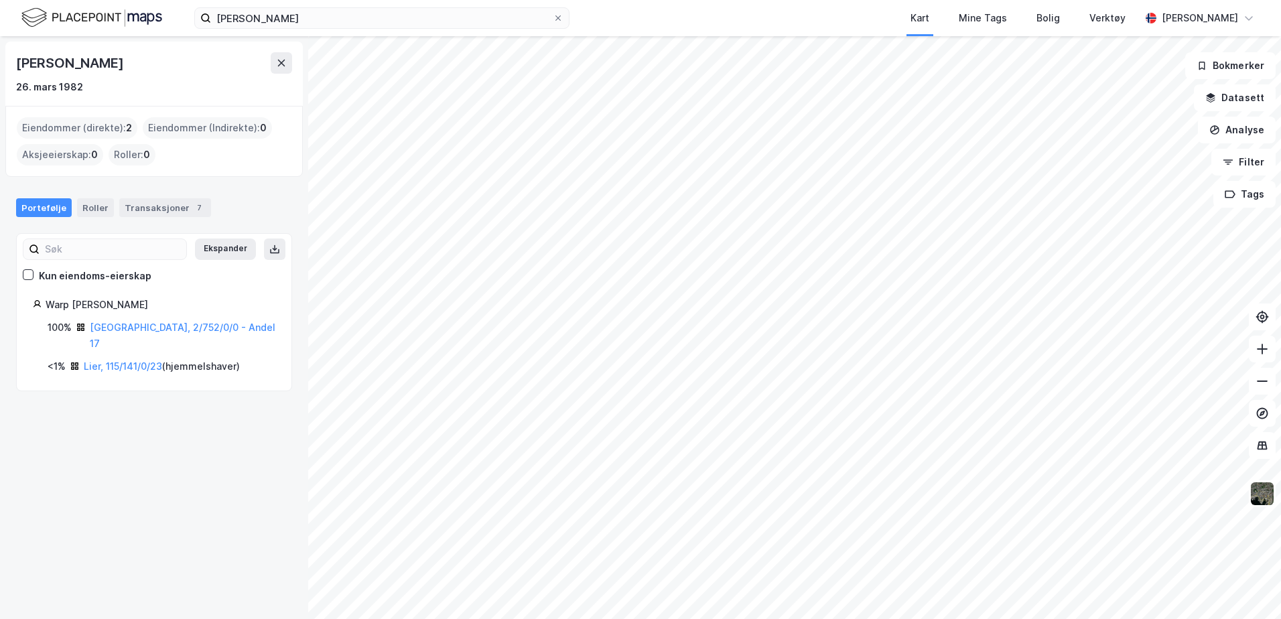
click at [262, 137] on div "[PERSON_NAME] 26. mars 1982 Eiendommer (direkte) : 2 Eiendommer (Indirekte) : 0…" at bounding box center [640, 327] width 1281 height 583
